Goal: Task Accomplishment & Management: Manage account settings

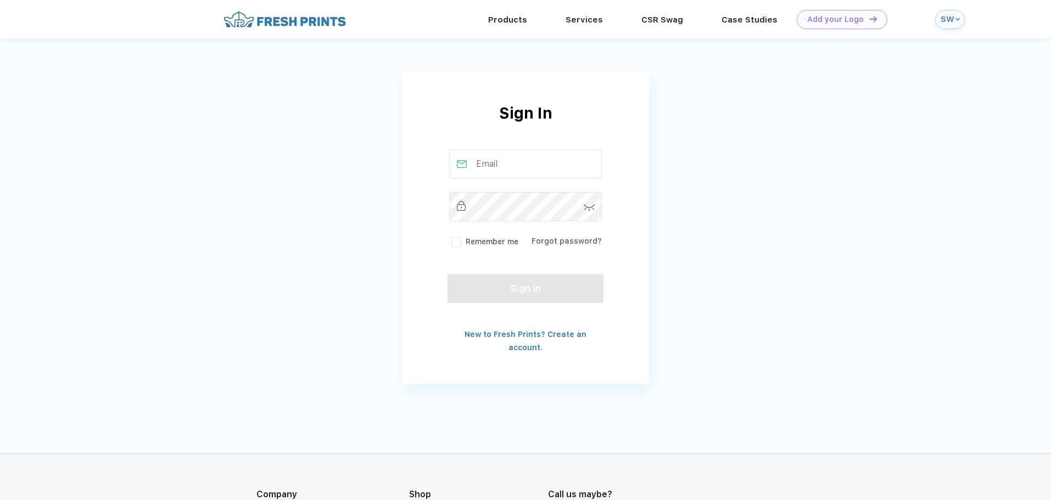
click at [495, 171] on input "text" at bounding box center [525, 163] width 153 height 29
type input "[EMAIL_ADDRESS][DOMAIN_NAME]"
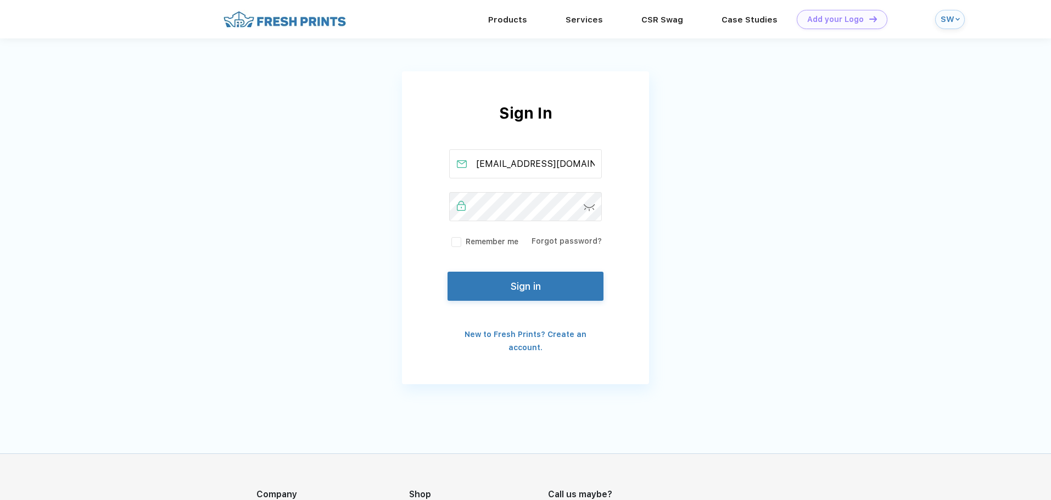
click at [527, 290] on button "Sign in" at bounding box center [525, 286] width 156 height 29
